Goal: Browse casually

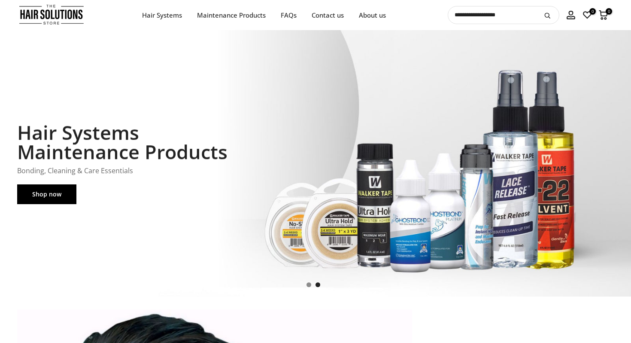
click at [41, 17] on img at bounding box center [51, 15] width 64 height 24
